Goal: Browse casually

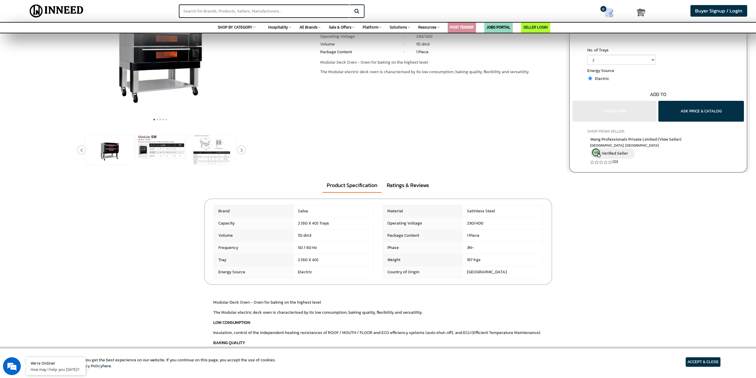
scroll to position [30, 0]
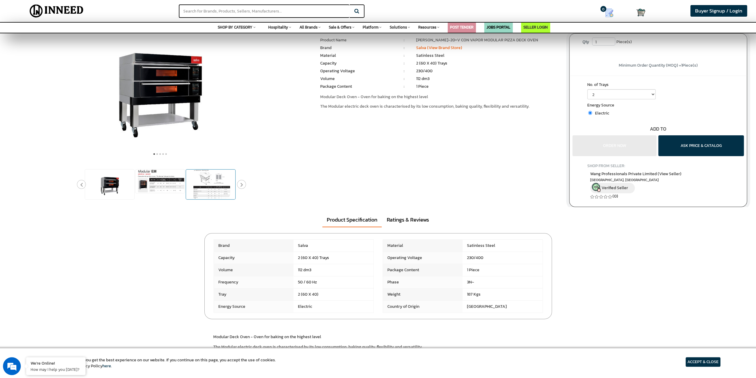
click at [202, 184] on img at bounding box center [210, 184] width 39 height 30
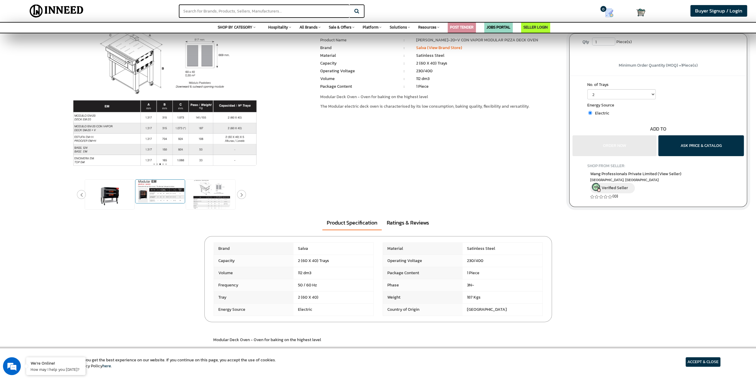
scroll to position [0, 0]
click at [160, 196] on img at bounding box center [159, 190] width 49 height 23
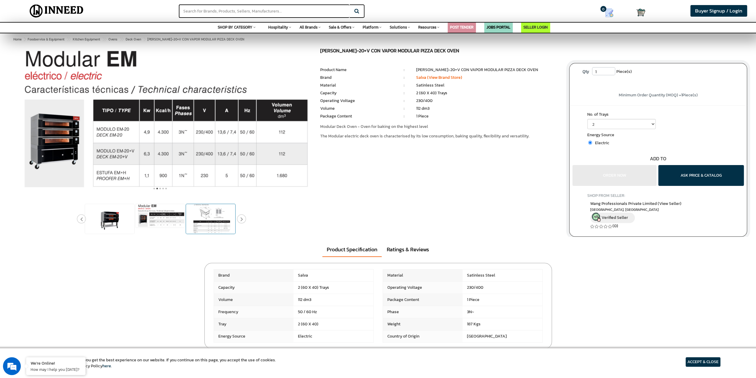
click at [199, 220] on img at bounding box center [210, 219] width 39 height 30
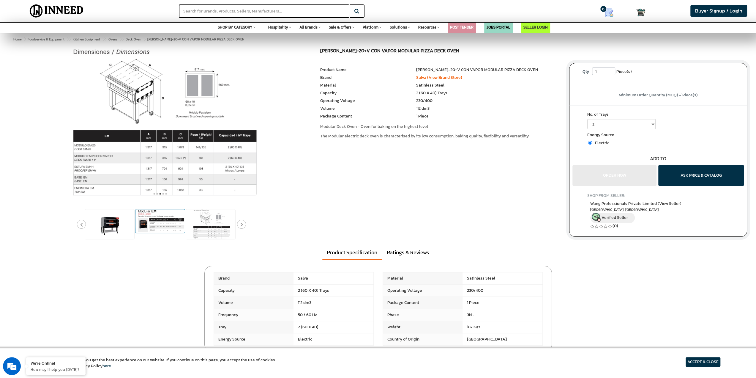
click at [163, 221] on img at bounding box center [159, 220] width 49 height 23
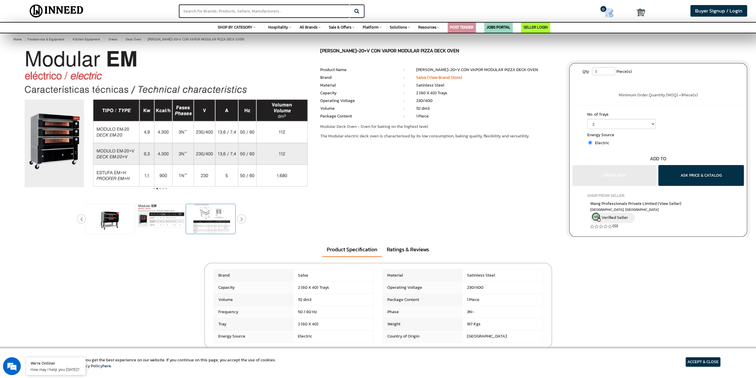
click at [203, 221] on img at bounding box center [210, 219] width 39 height 30
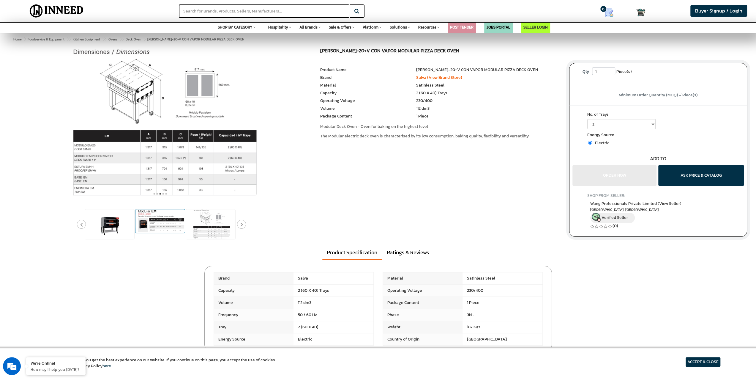
click at [174, 221] on img at bounding box center [159, 220] width 49 height 23
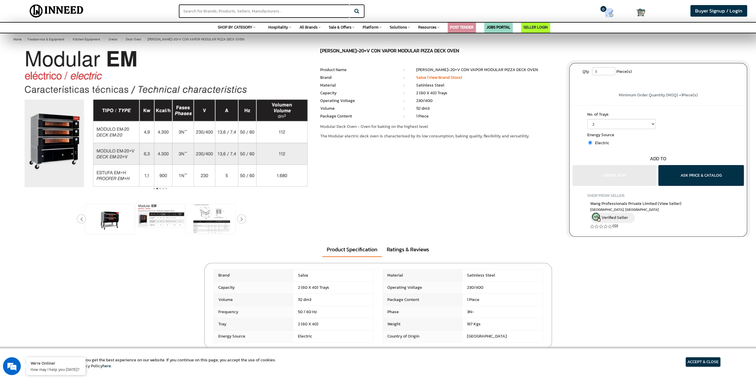
click at [406, 235] on div at bounding box center [377, 142] width 747 height 188
click at [162, 263] on section "Product Specification Ratings & Reviews Brand" at bounding box center [378, 292] width 756 height 112
click at [115, 244] on div "Product Specification Ratings & Reviews" at bounding box center [378, 246] width 756 height 20
click at [208, 222] on img at bounding box center [210, 219] width 39 height 30
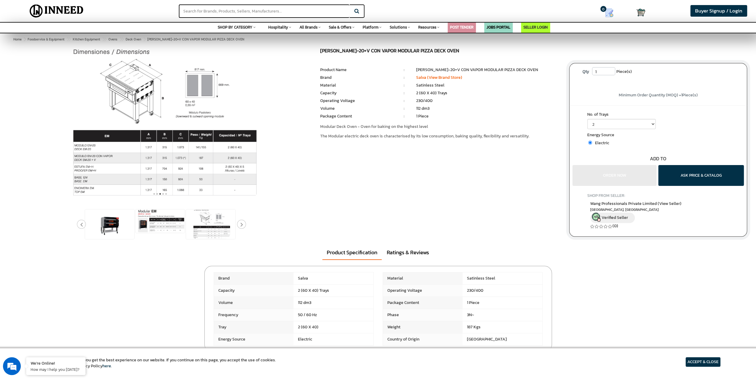
click at [109, 269] on section "Product Specification Ratings & Reviews Brand" at bounding box center [378, 295] width 756 height 112
click at [161, 226] on img at bounding box center [159, 220] width 49 height 23
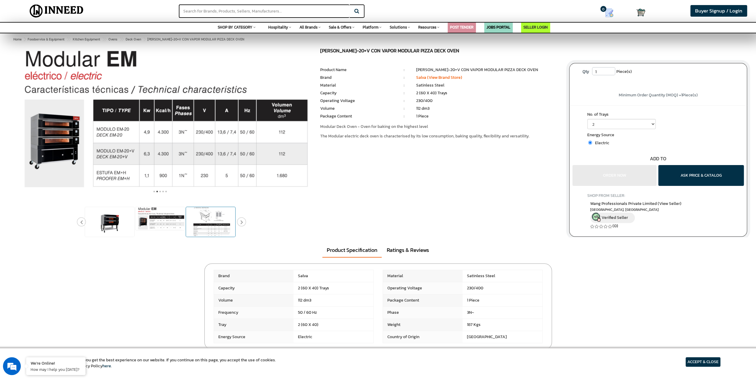
click at [205, 227] on img at bounding box center [210, 222] width 39 height 30
click at [207, 225] on img at bounding box center [210, 219] width 39 height 30
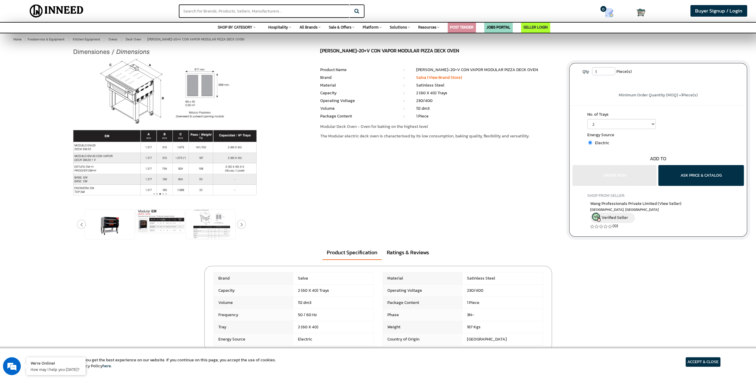
scroll to position [30, 0]
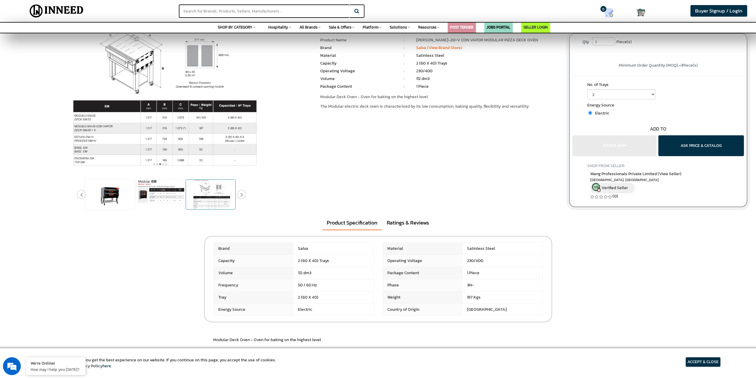
click at [210, 194] on img at bounding box center [210, 194] width 39 height 30
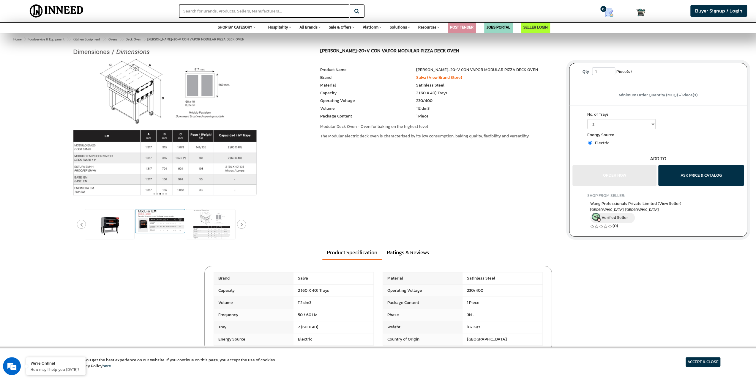
click at [173, 221] on img at bounding box center [159, 220] width 49 height 23
